Goal: Task Accomplishment & Management: Use online tool/utility

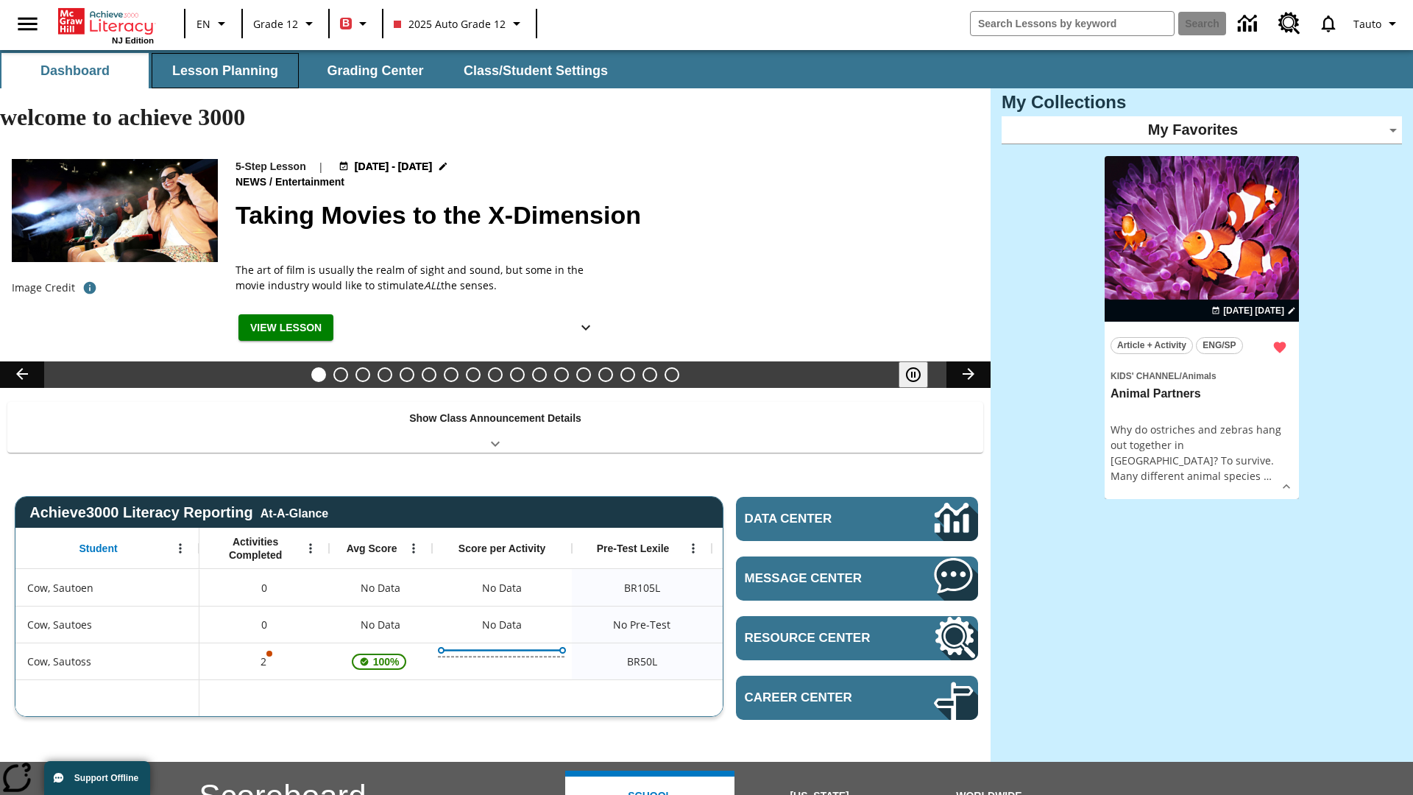
click at [225, 71] on button "Lesson Planning" at bounding box center [225, 70] width 147 height 35
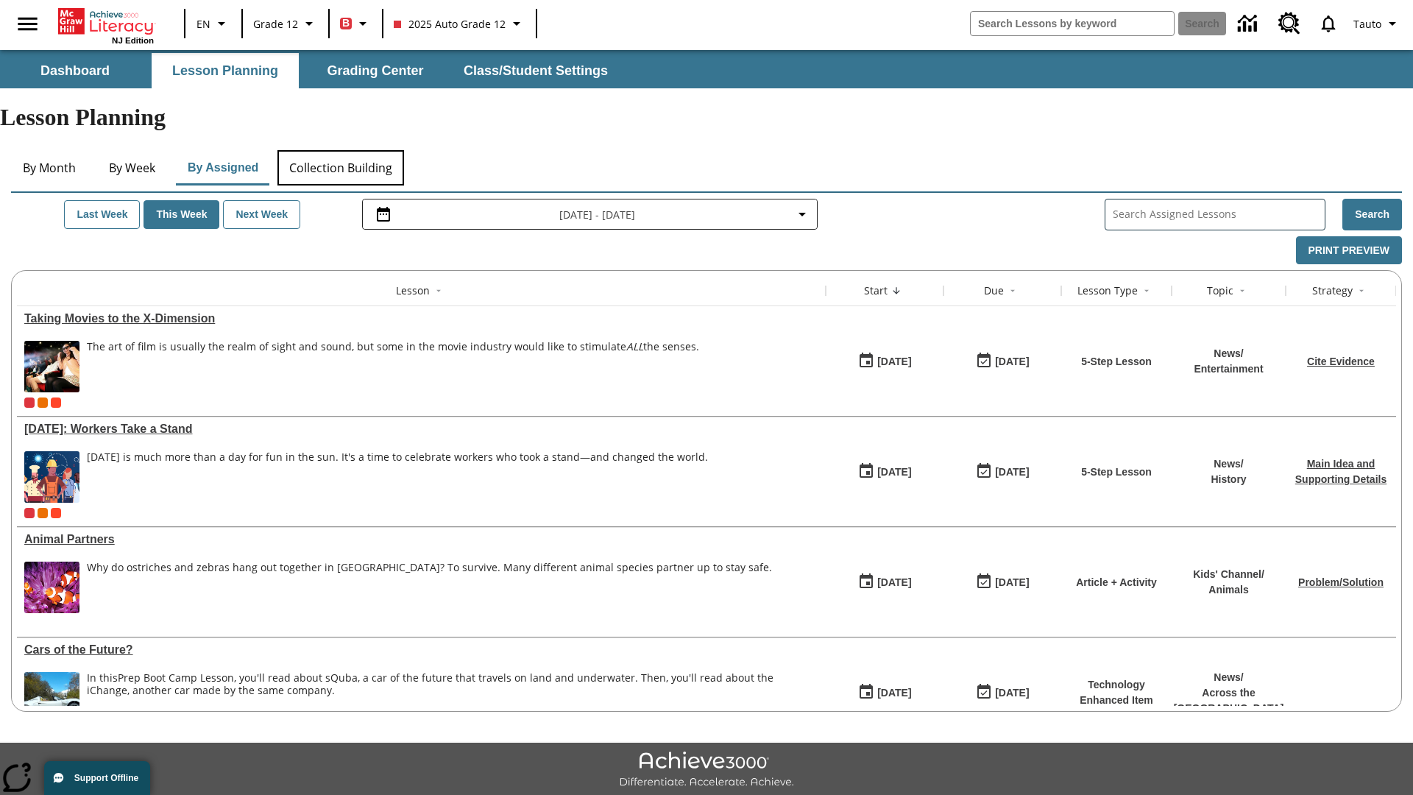
click at [340, 150] on button "Collection Building" at bounding box center [340, 167] width 127 height 35
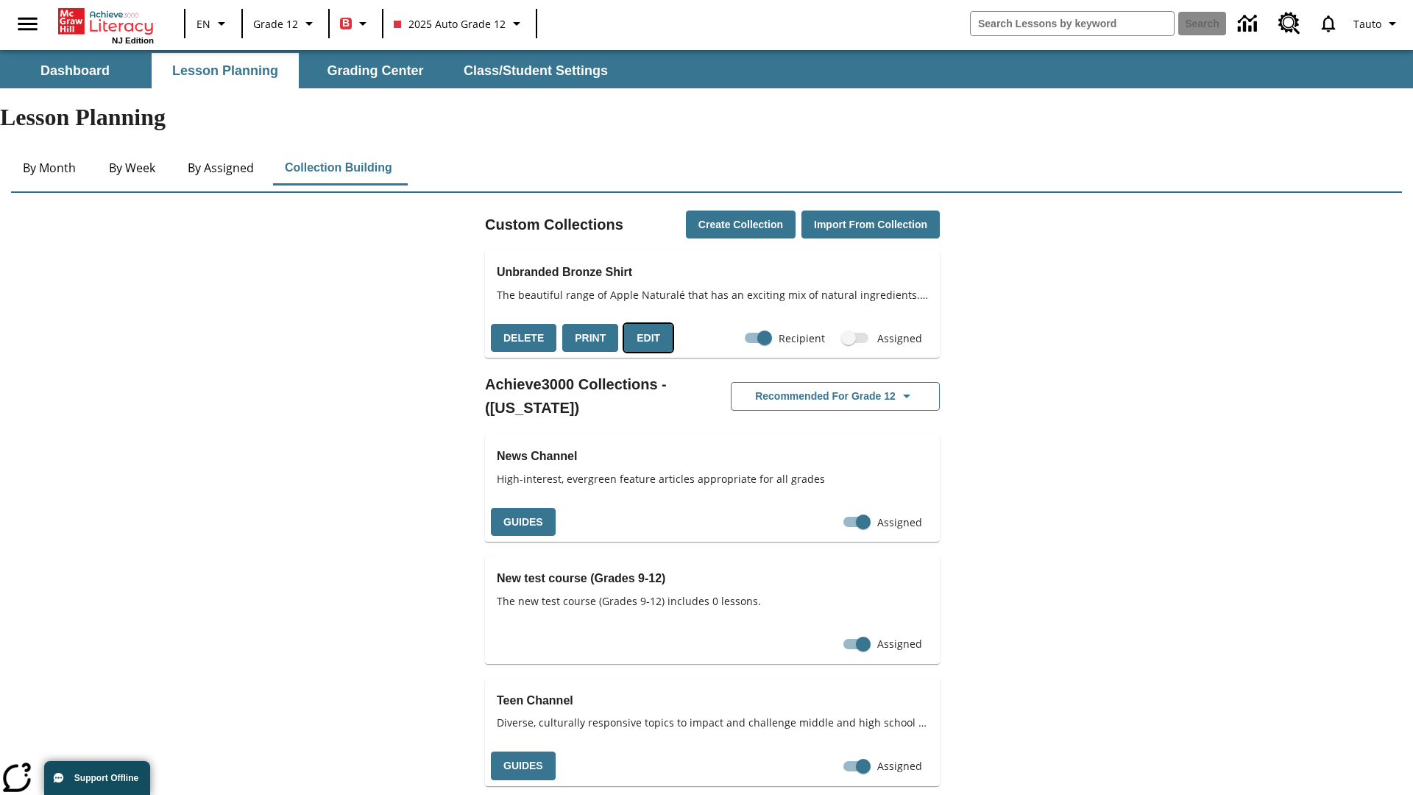
click at [643, 324] on button "Edit" at bounding box center [648, 338] width 49 height 29
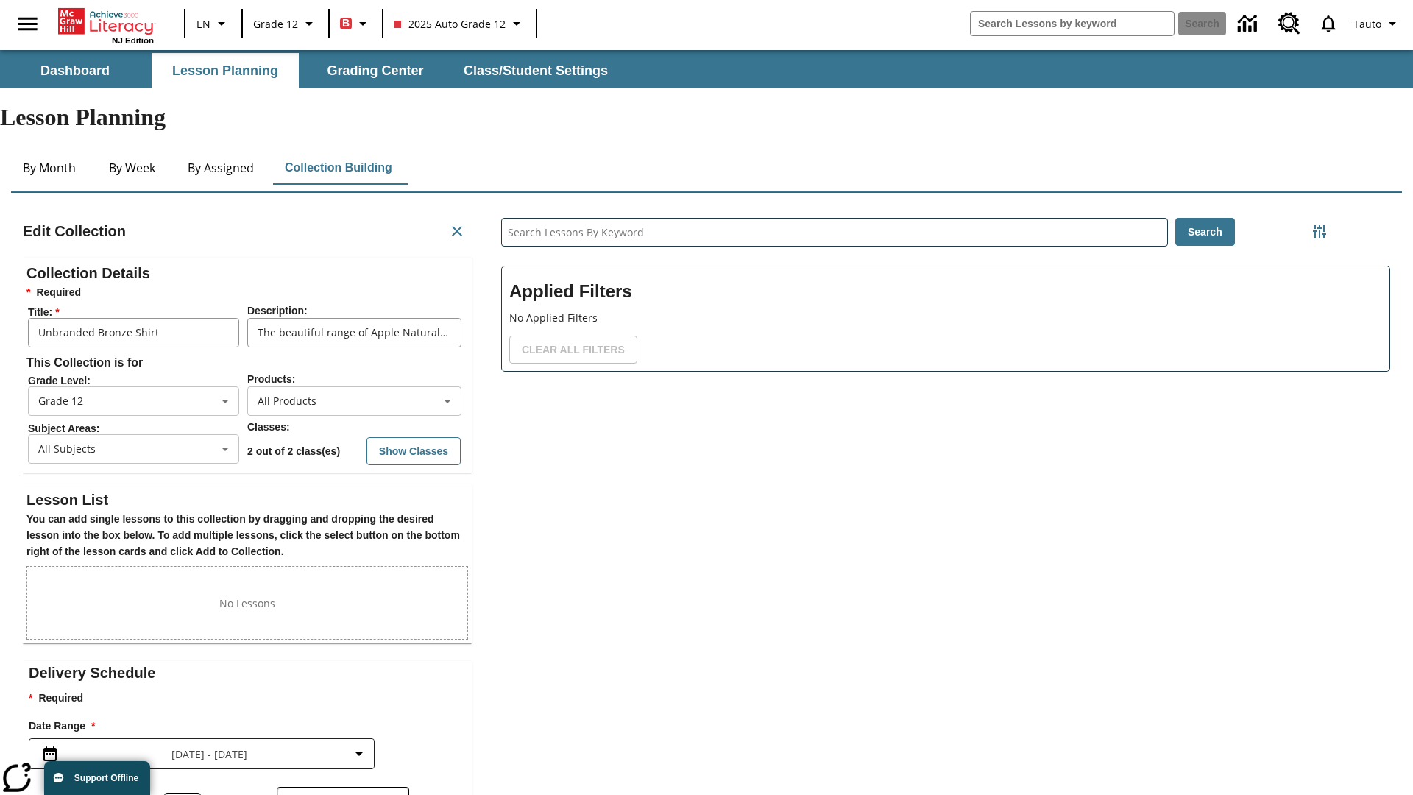
scroll to position [1, 1]
click at [1320, 224] on icon "Filters Side menu" at bounding box center [1319, 230] width 13 height 13
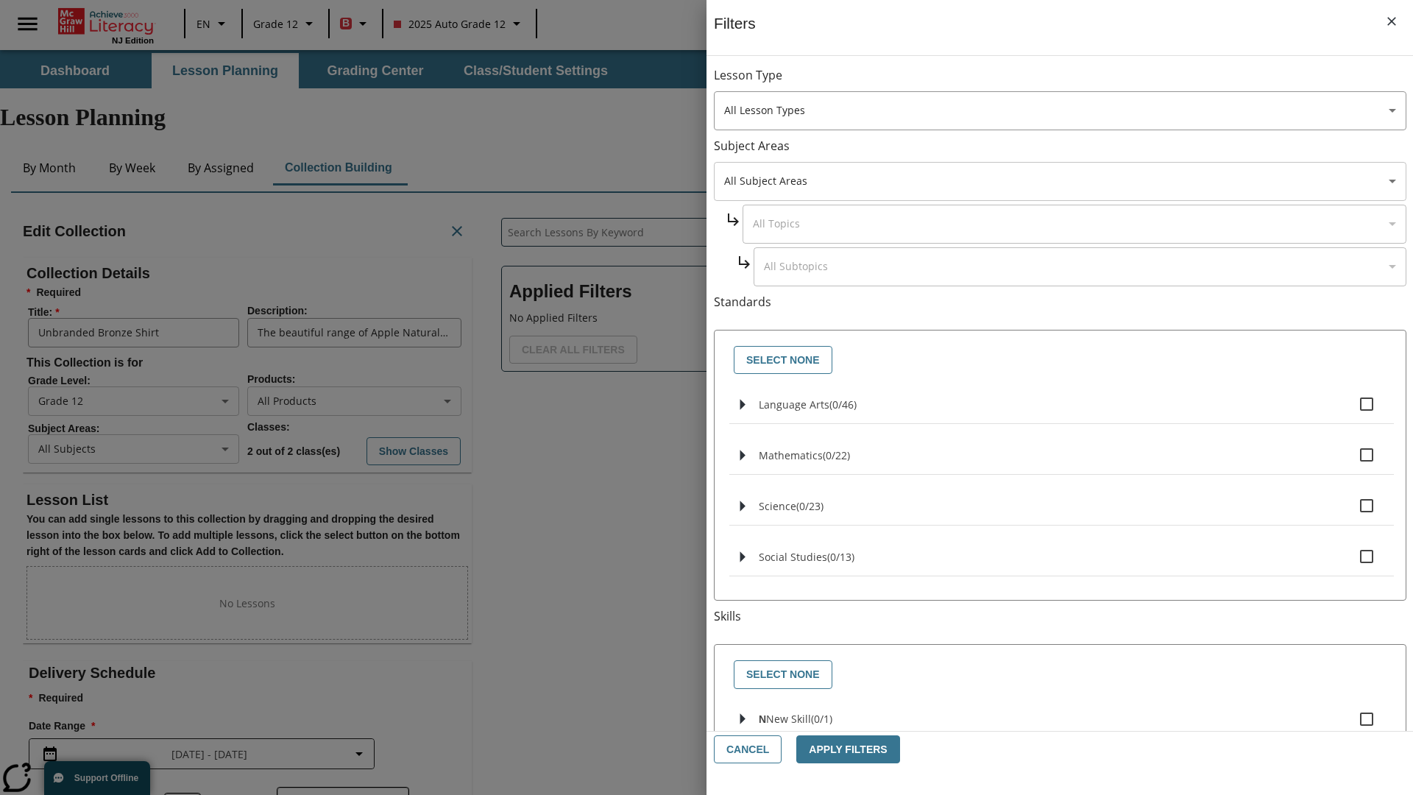
click at [1060, 181] on body "Skip to main content NJ Edition EN Grade 12 B 2025 Auto Grade 12 Search 0 Tauto…" at bounding box center [706, 508] width 1413 height 916
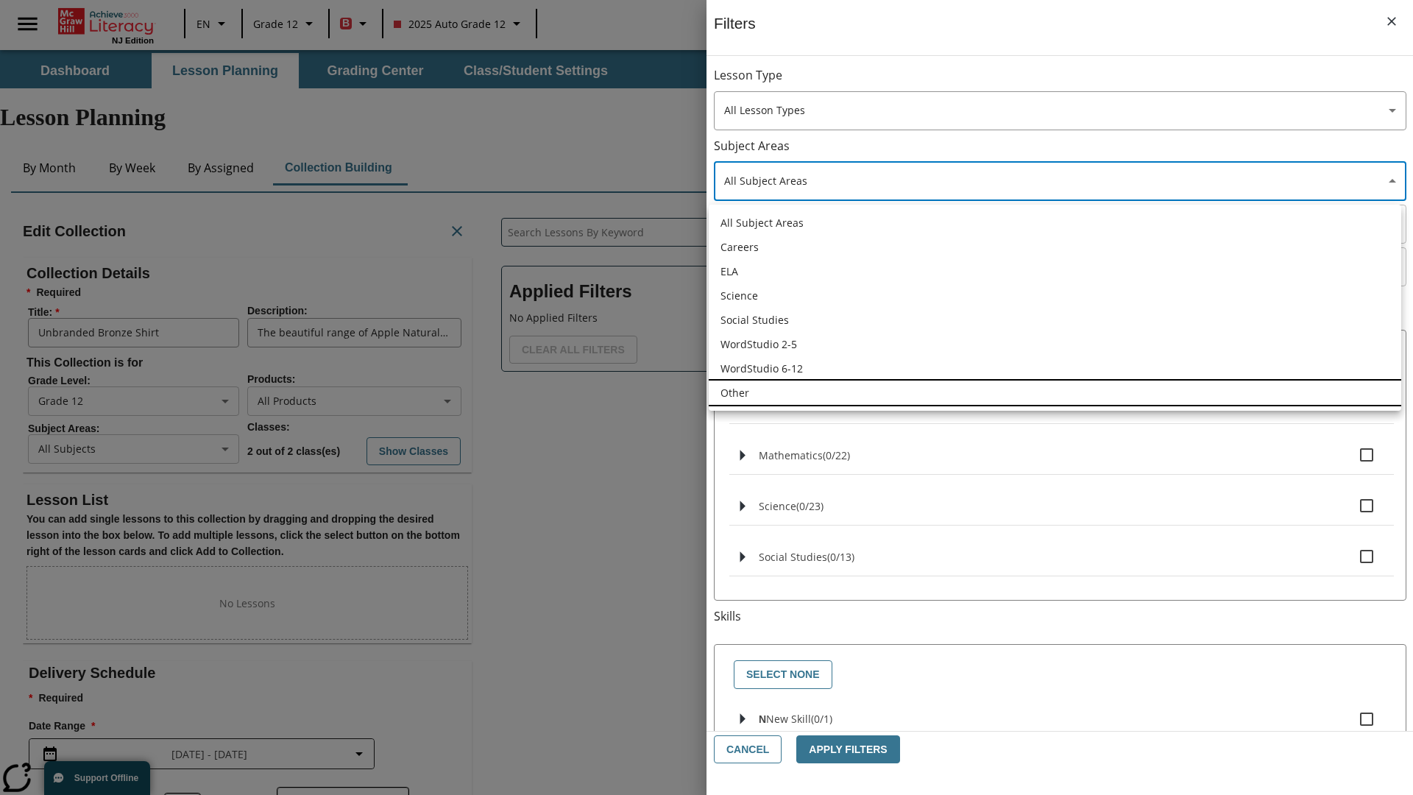
click at [1055, 392] on li "Other" at bounding box center [1055, 392] width 692 height 24
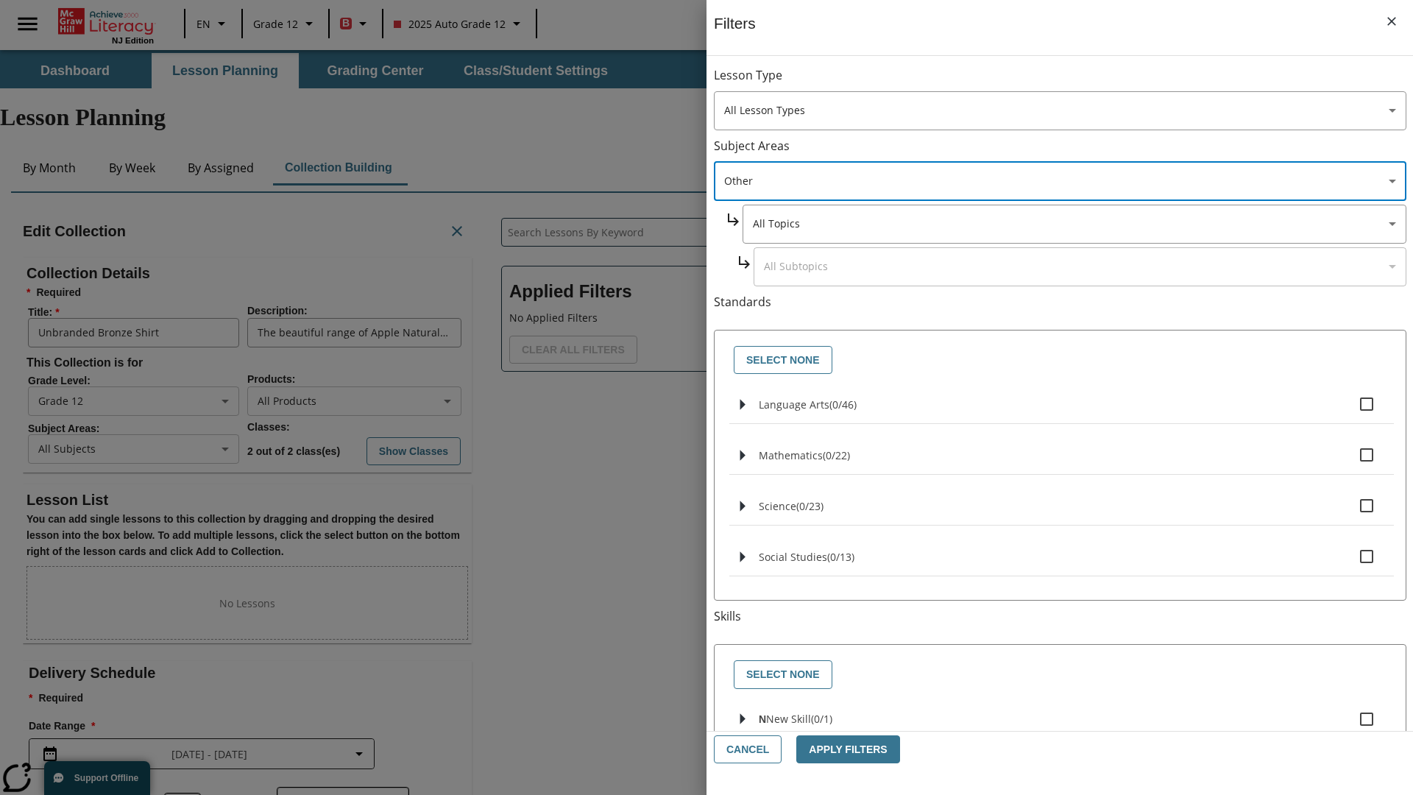
type input "0"
click at [1073, 224] on body "Skip to main content NJ Edition EN Grade 12 B 2025 Auto Grade 12 Search 0 Tauto…" at bounding box center [706, 508] width 1413 height 916
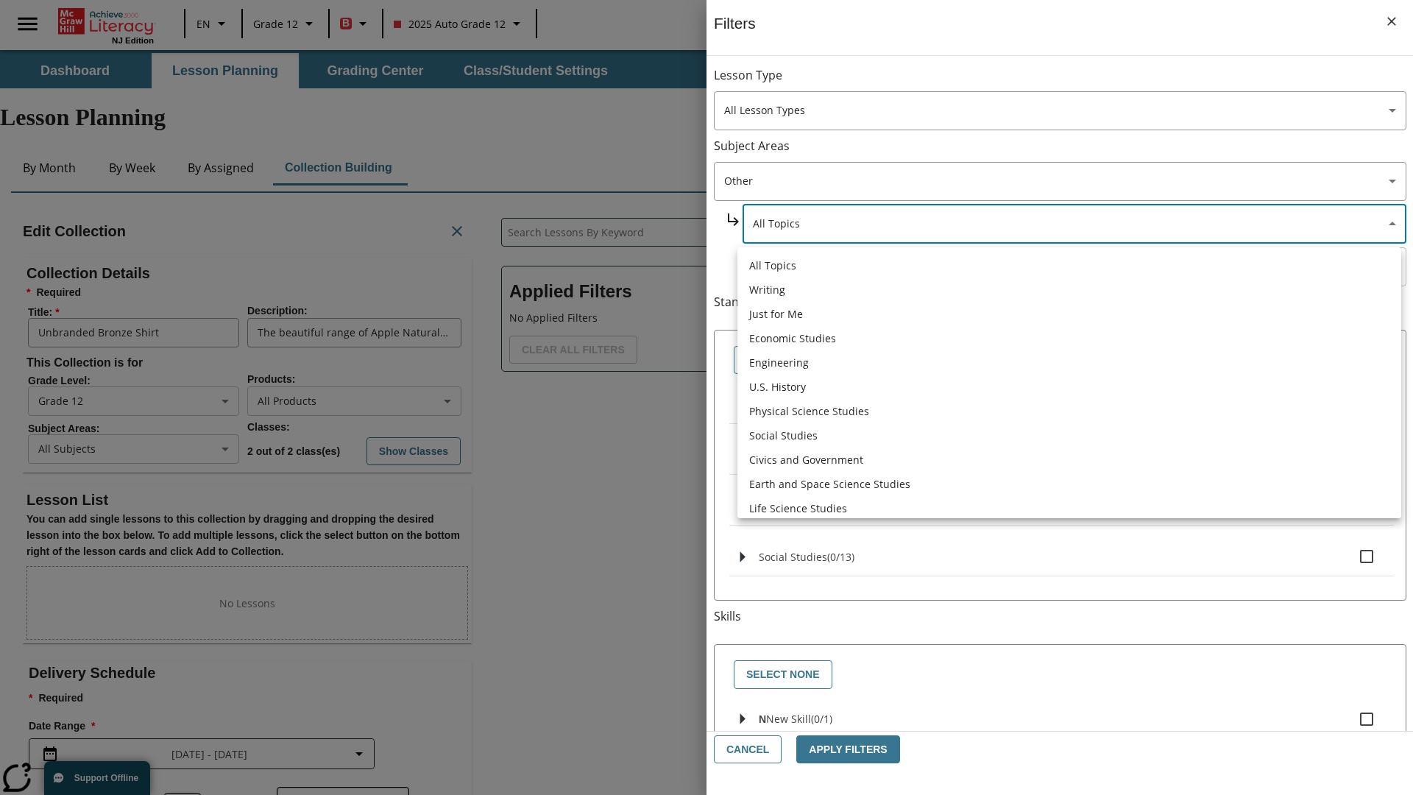
scroll to position [0, 1]
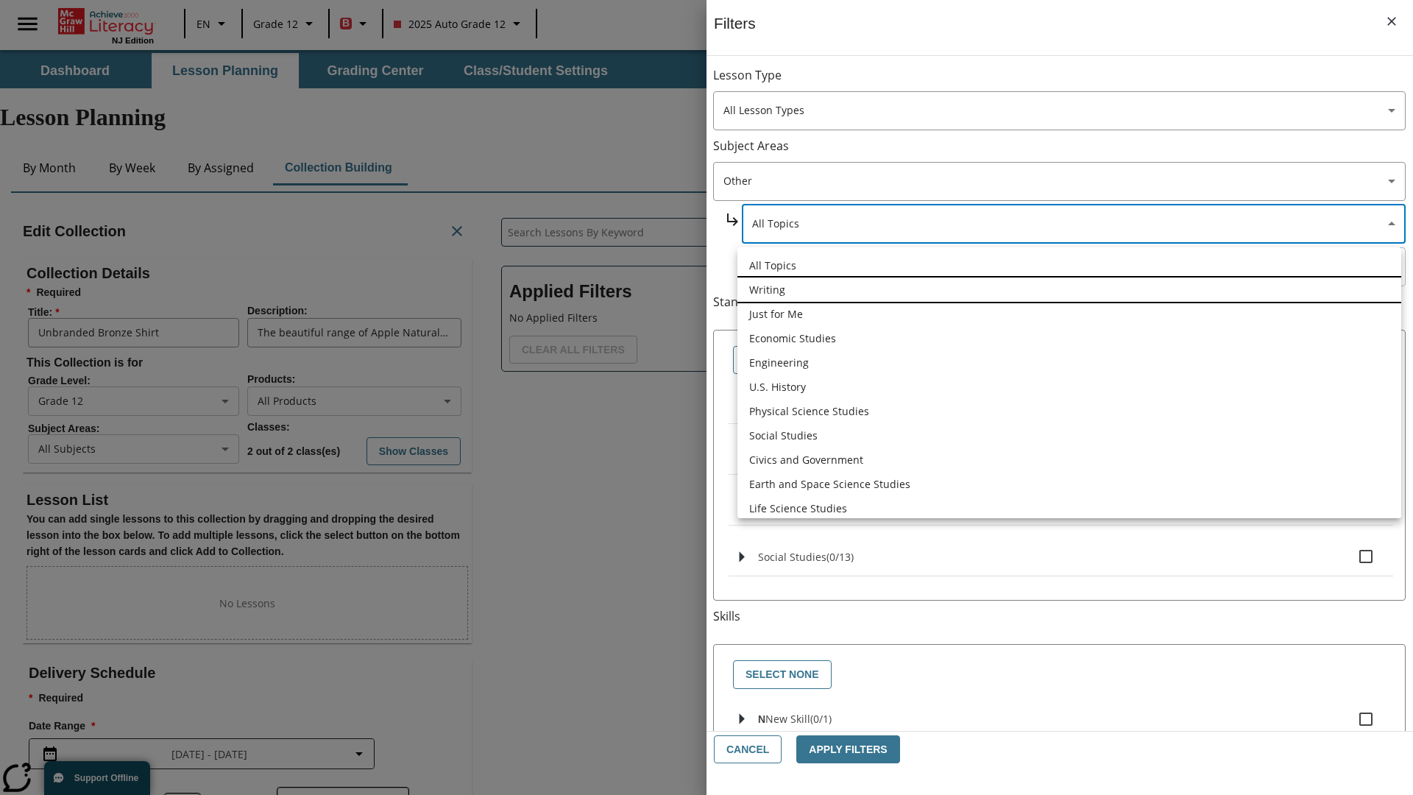
click at [1069, 277] on li "Writing" at bounding box center [1069, 289] width 664 height 24
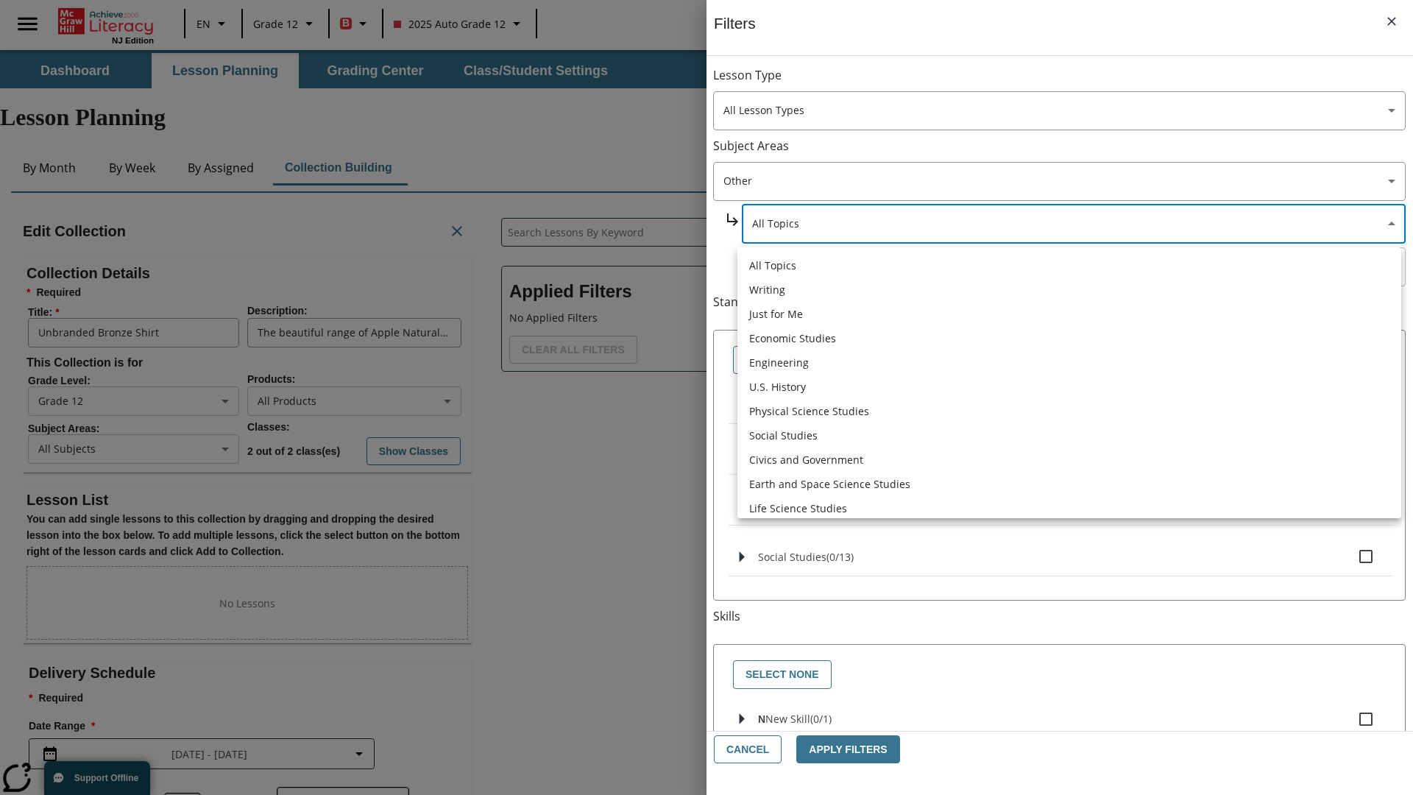
type input "6"
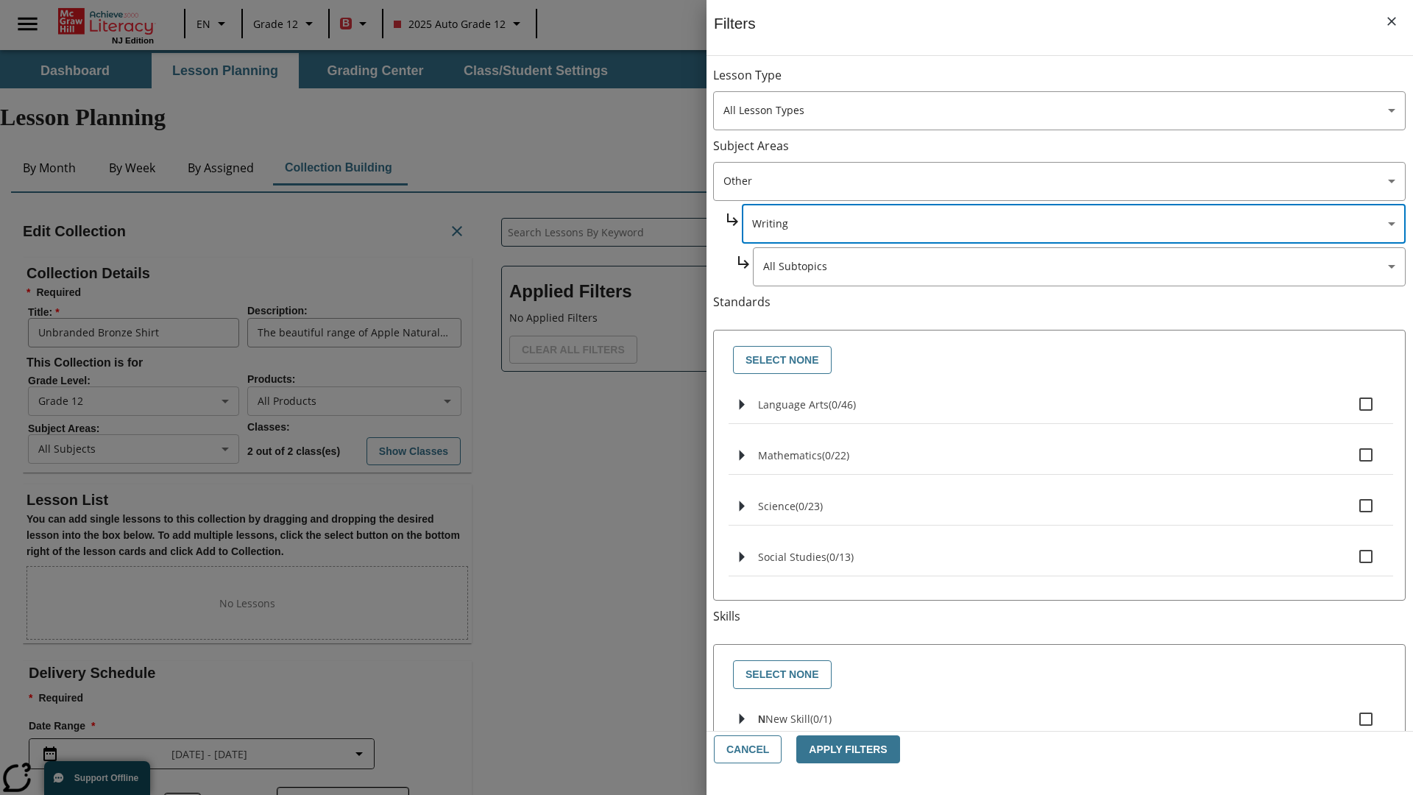
scroll to position [0, 0]
click at [842, 749] on button "Apply Filters" at bounding box center [847, 749] width 103 height 29
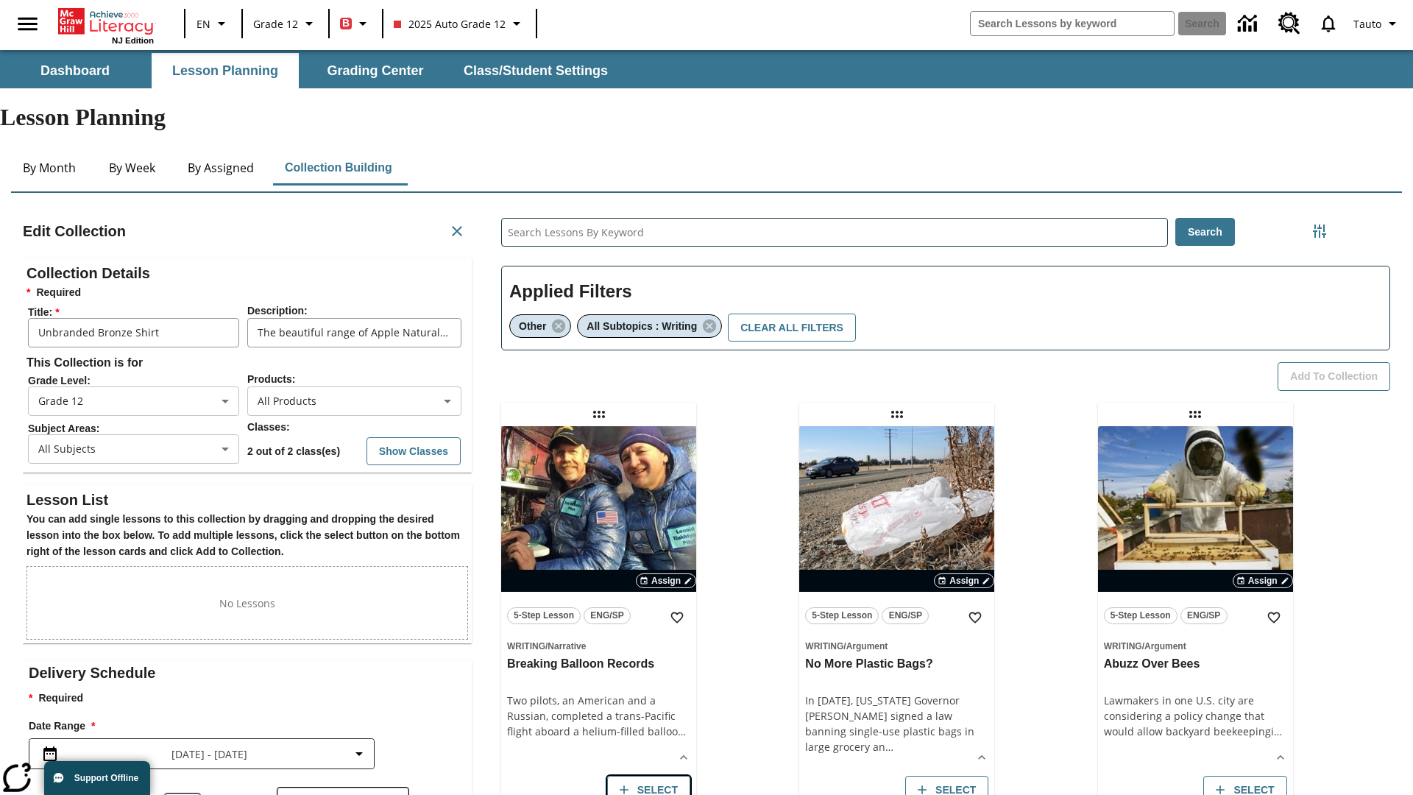
click at [651, 776] on button "Select" at bounding box center [648, 790] width 83 height 29
click at [1333, 362] on button "Add to Collection" at bounding box center [1334, 376] width 113 height 29
click at [651, 776] on button "Select" at bounding box center [648, 790] width 83 height 29
